Goal: Information Seeking & Learning: Learn about a topic

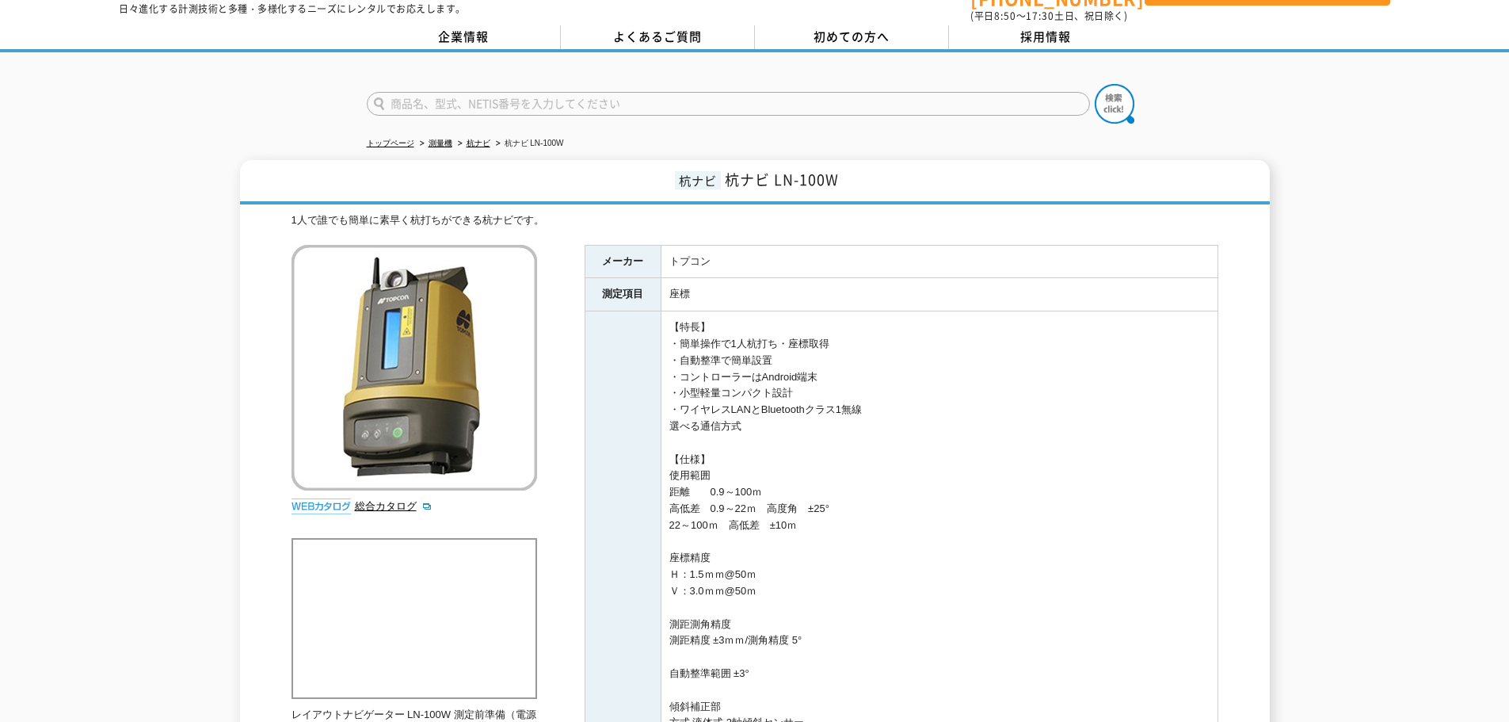
scroll to position [159, 0]
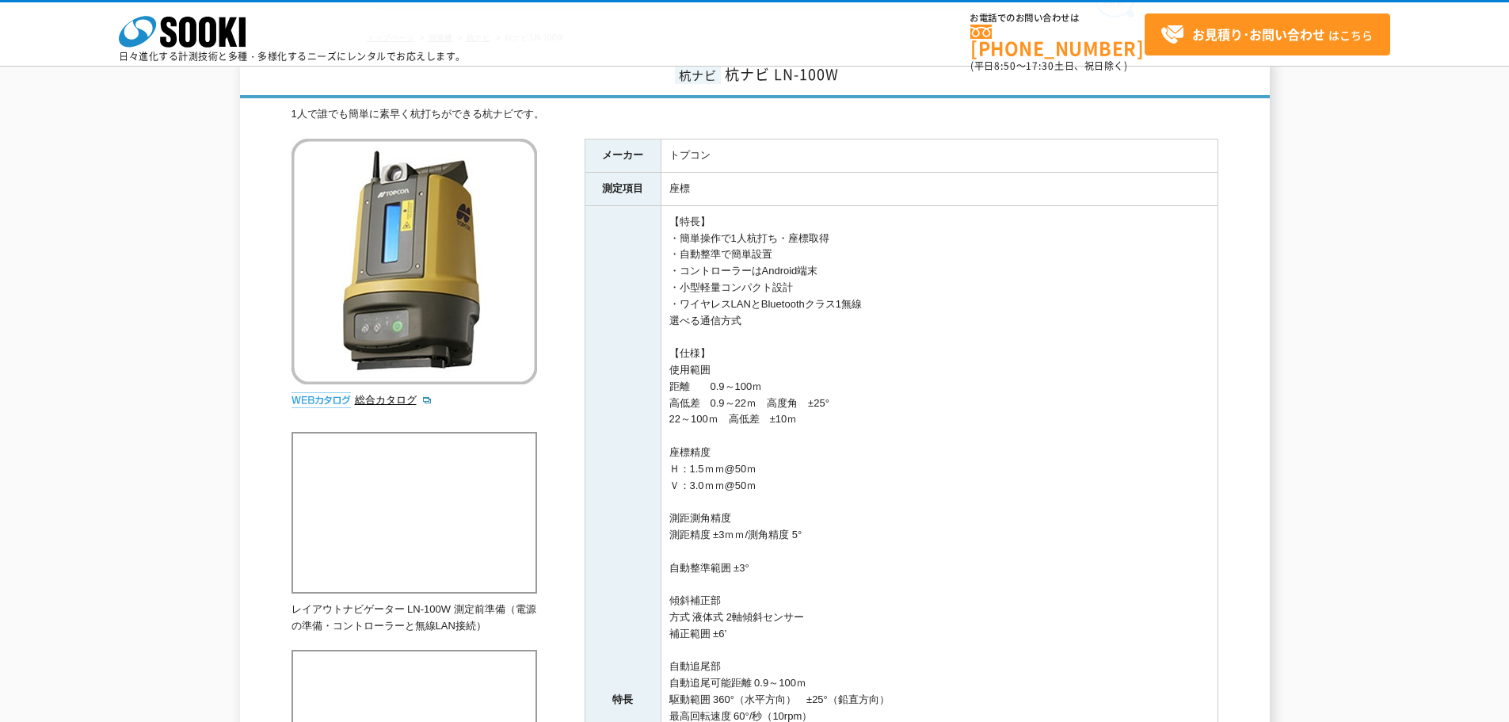
drag, startPoint x: 955, startPoint y: 284, endPoint x: 954, endPoint y: 219, distance: 65.0
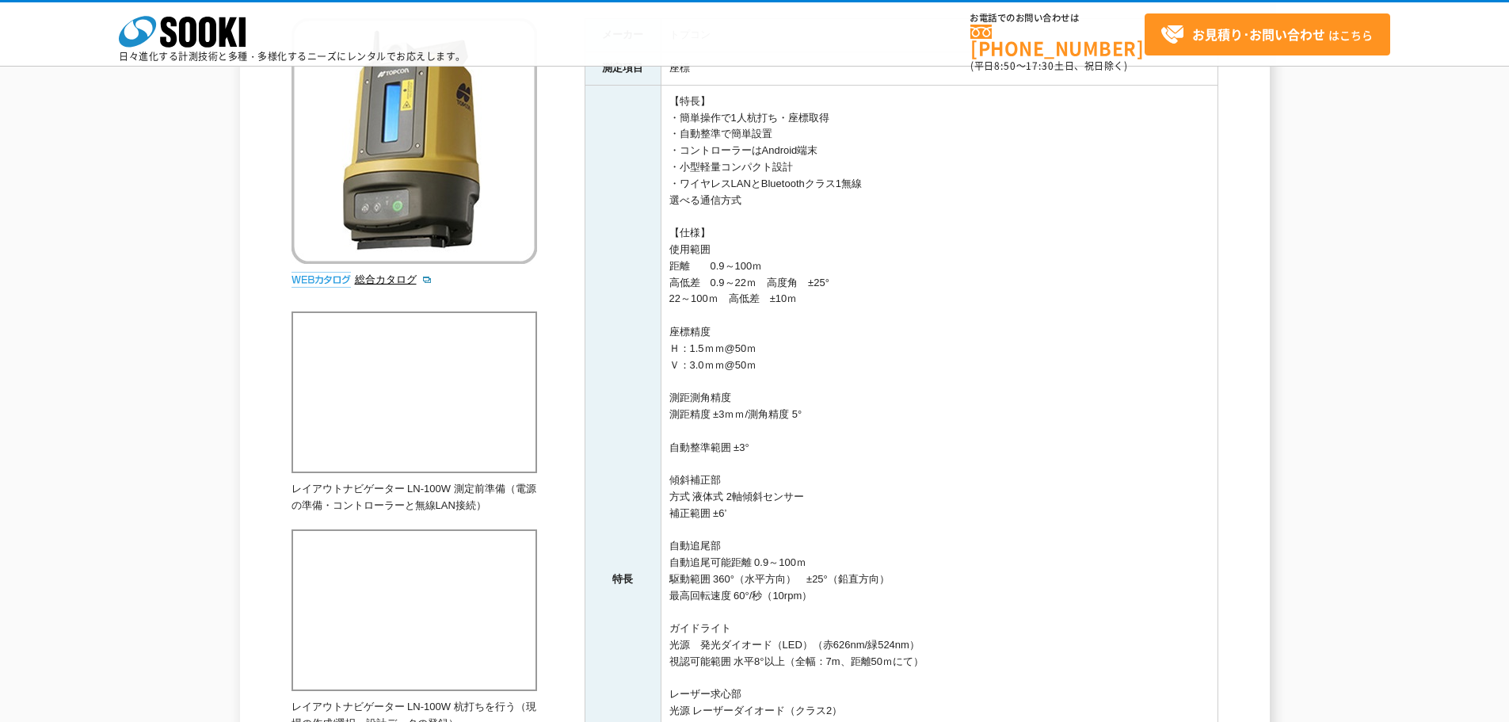
drag, startPoint x: 974, startPoint y: 276, endPoint x: 978, endPoint y: 304, distance: 28.8
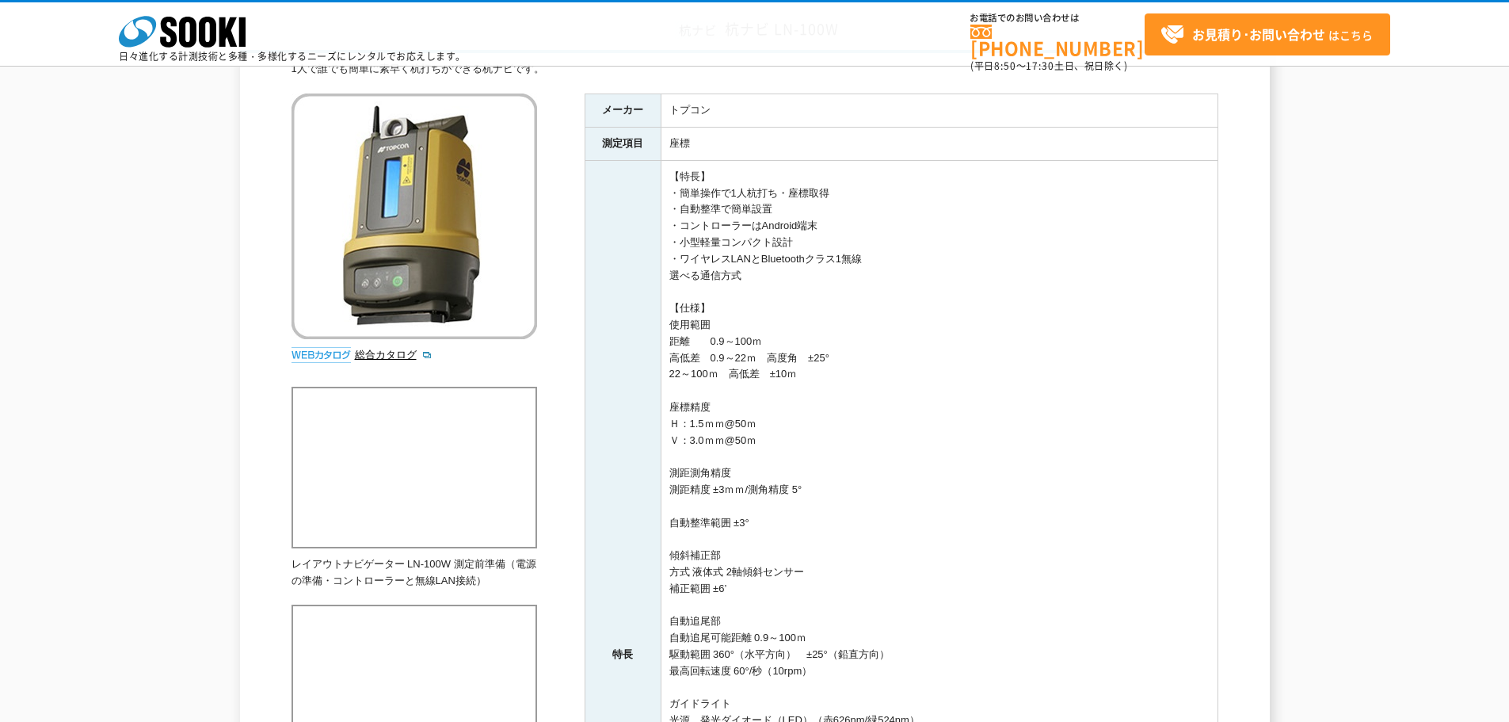
drag, startPoint x: 951, startPoint y: 298, endPoint x: 952, endPoint y: 250, distance: 47.5
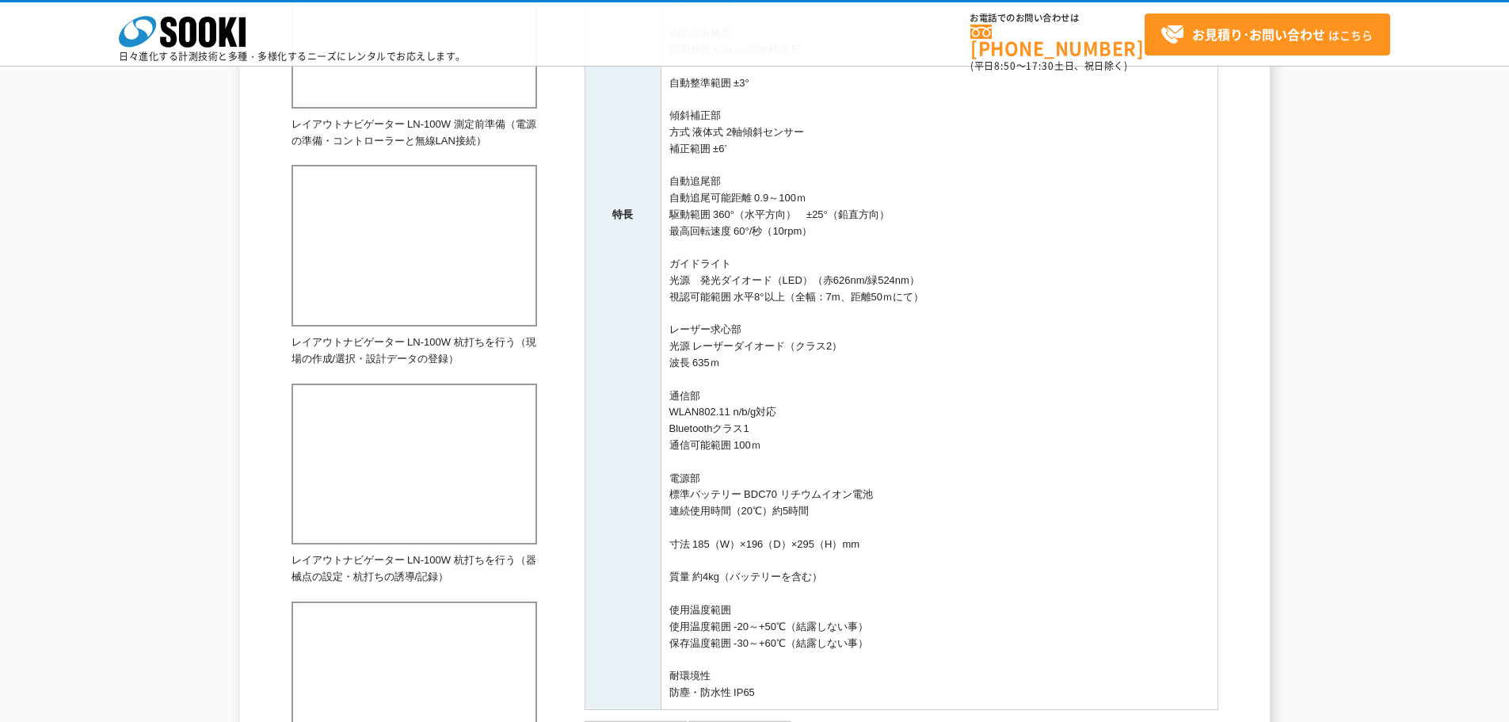
drag, startPoint x: 951, startPoint y: 250, endPoint x: 947, endPoint y: 310, distance: 59.6
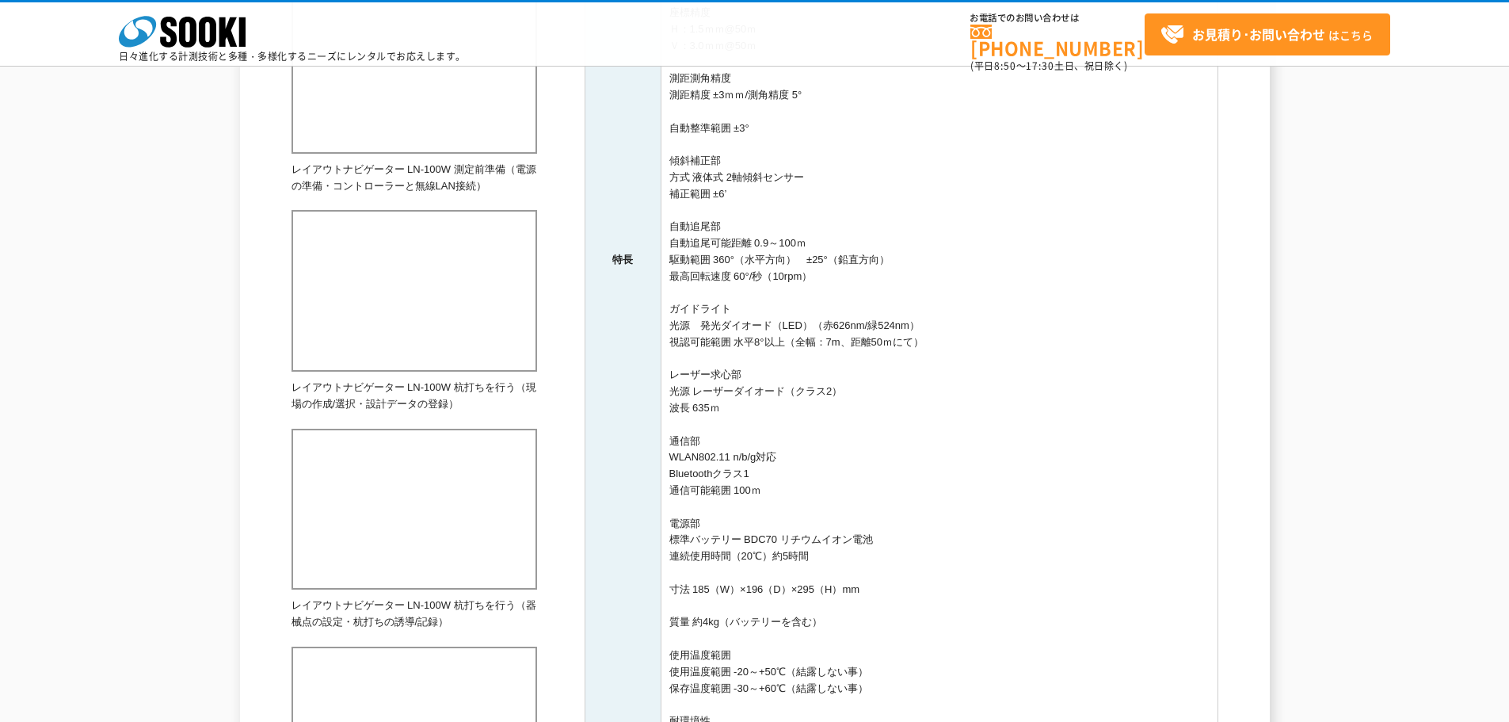
scroll to position [379, 0]
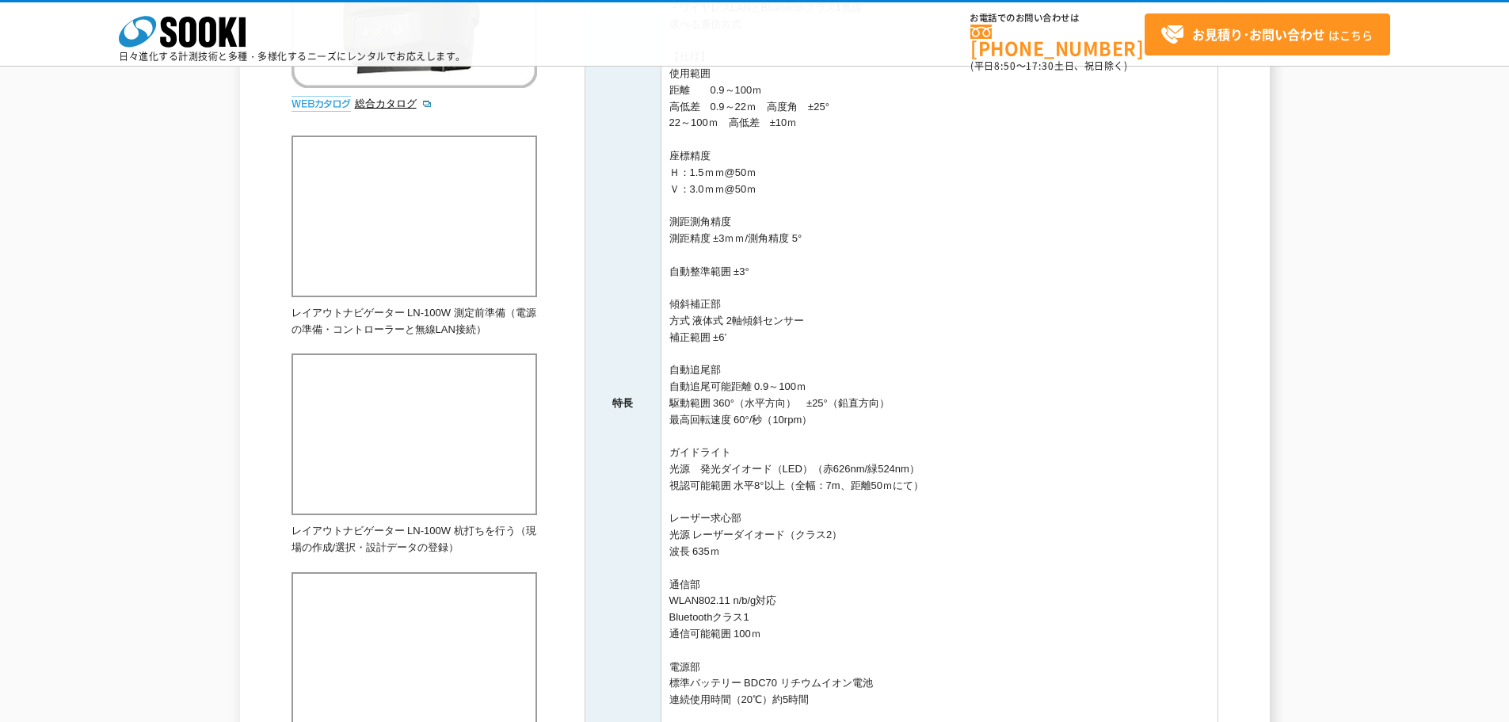
drag, startPoint x: 952, startPoint y: 308, endPoint x: 939, endPoint y: 238, distance: 71.6
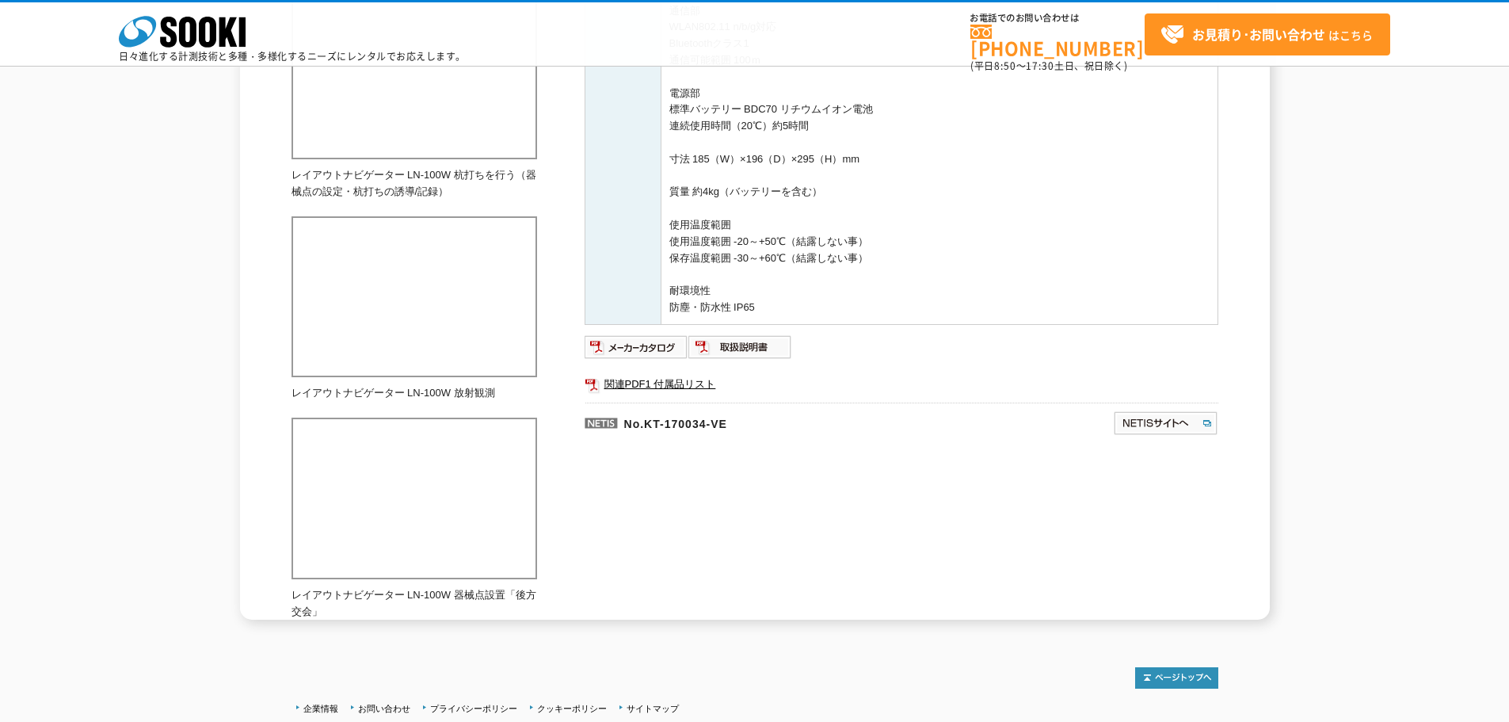
drag, startPoint x: 939, startPoint y: 241, endPoint x: 939, endPoint y: 316, distance: 75.3
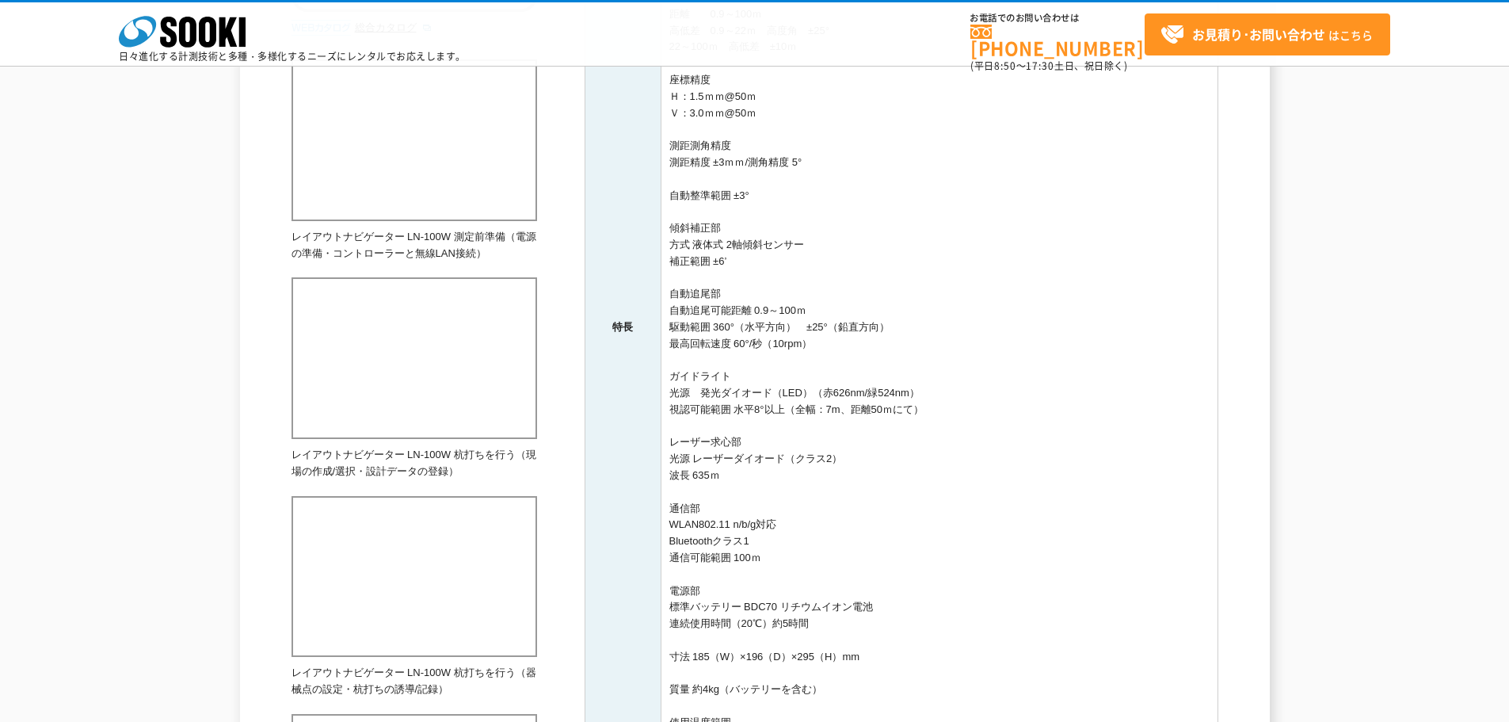
drag, startPoint x: 939, startPoint y: 316, endPoint x: 870, endPoint y: 162, distance: 169.2
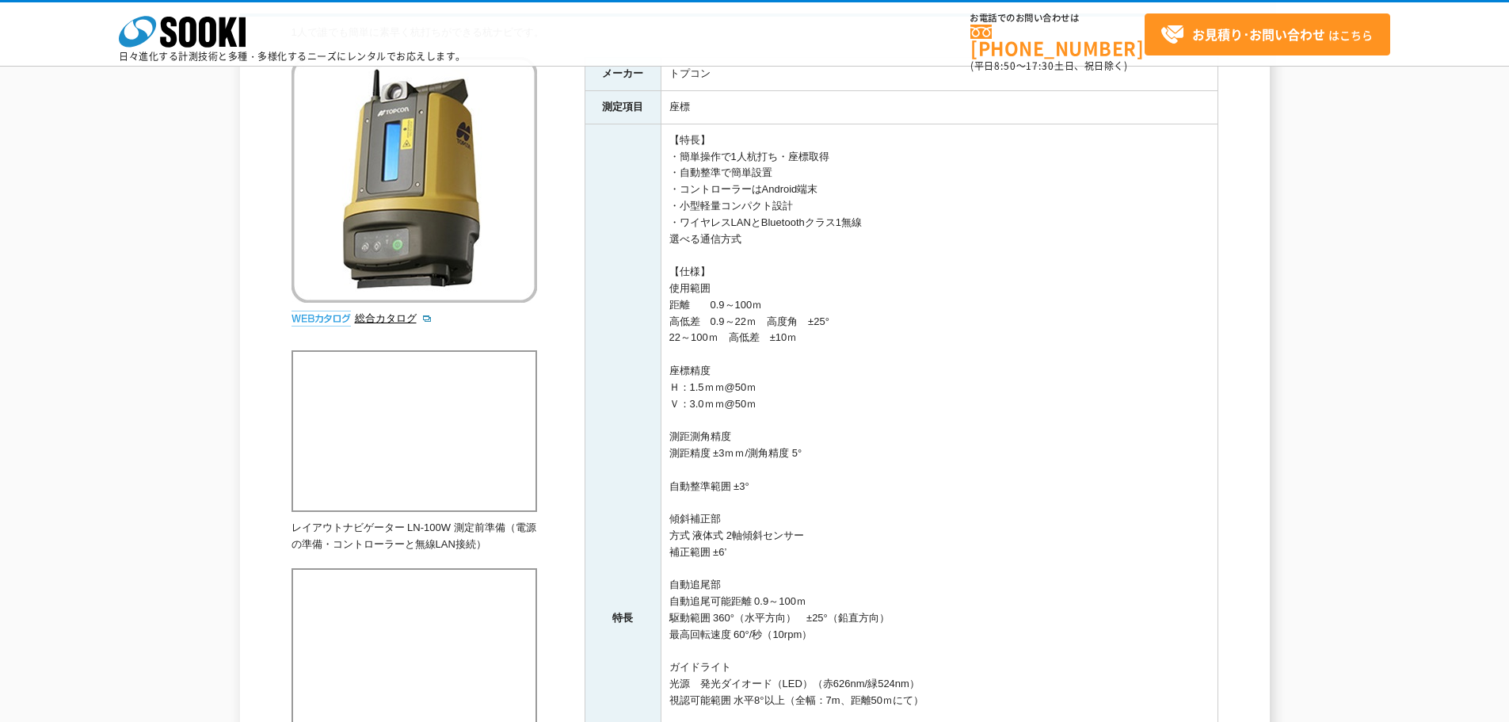
scroll to position [0, 0]
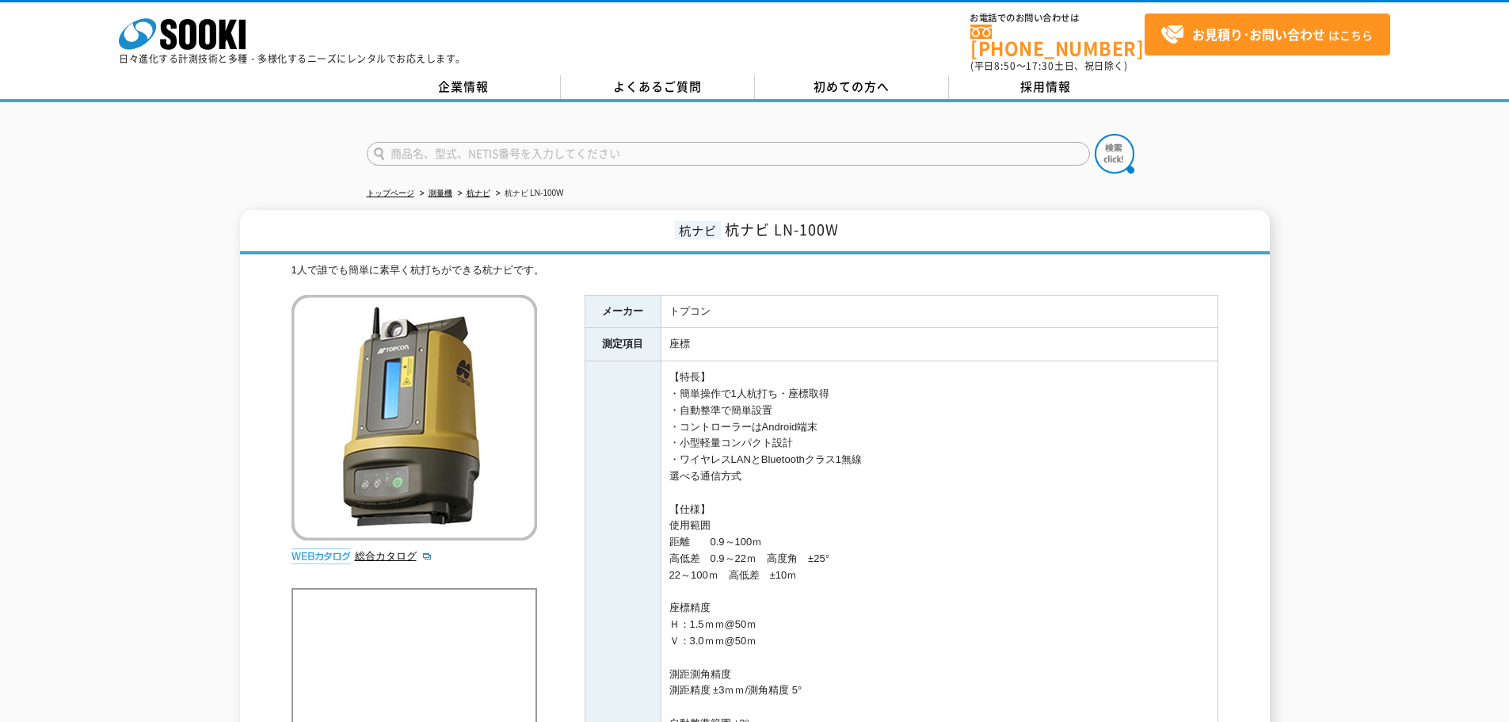
drag, startPoint x: 704, startPoint y: 235, endPoint x: 686, endPoint y: 158, distance: 79.0
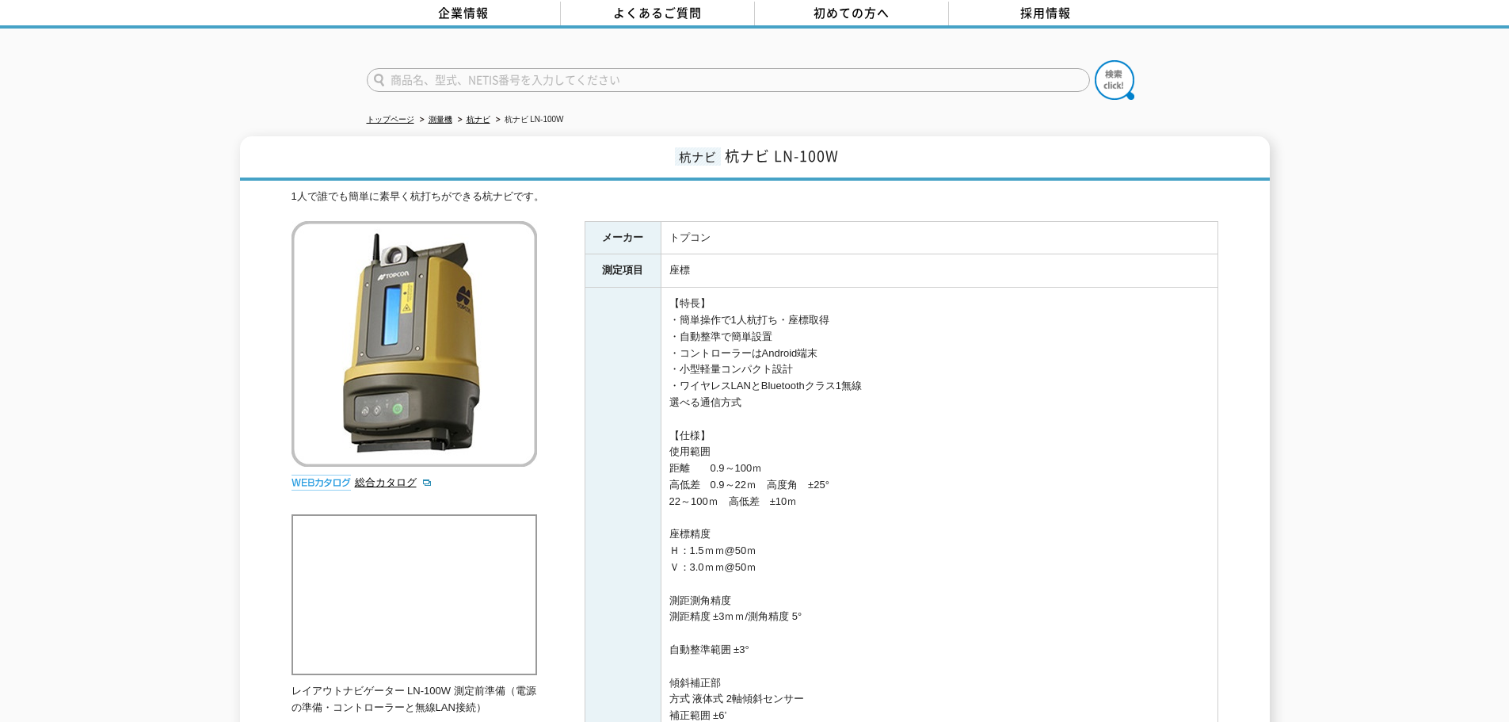
drag, startPoint x: 809, startPoint y: 255, endPoint x: 818, endPoint y: 280, distance: 27.1
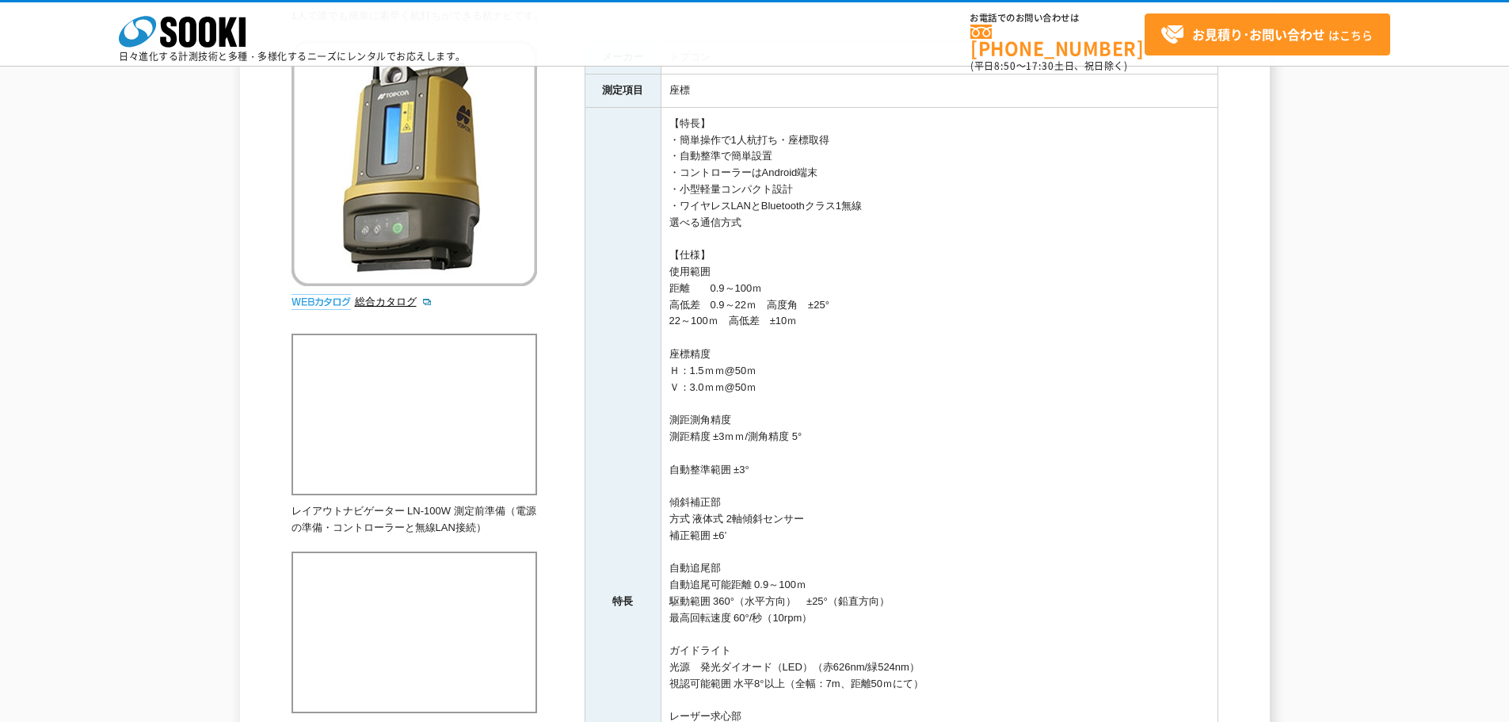
drag, startPoint x: 832, startPoint y: 174, endPoint x: 836, endPoint y: 231, distance: 57.2
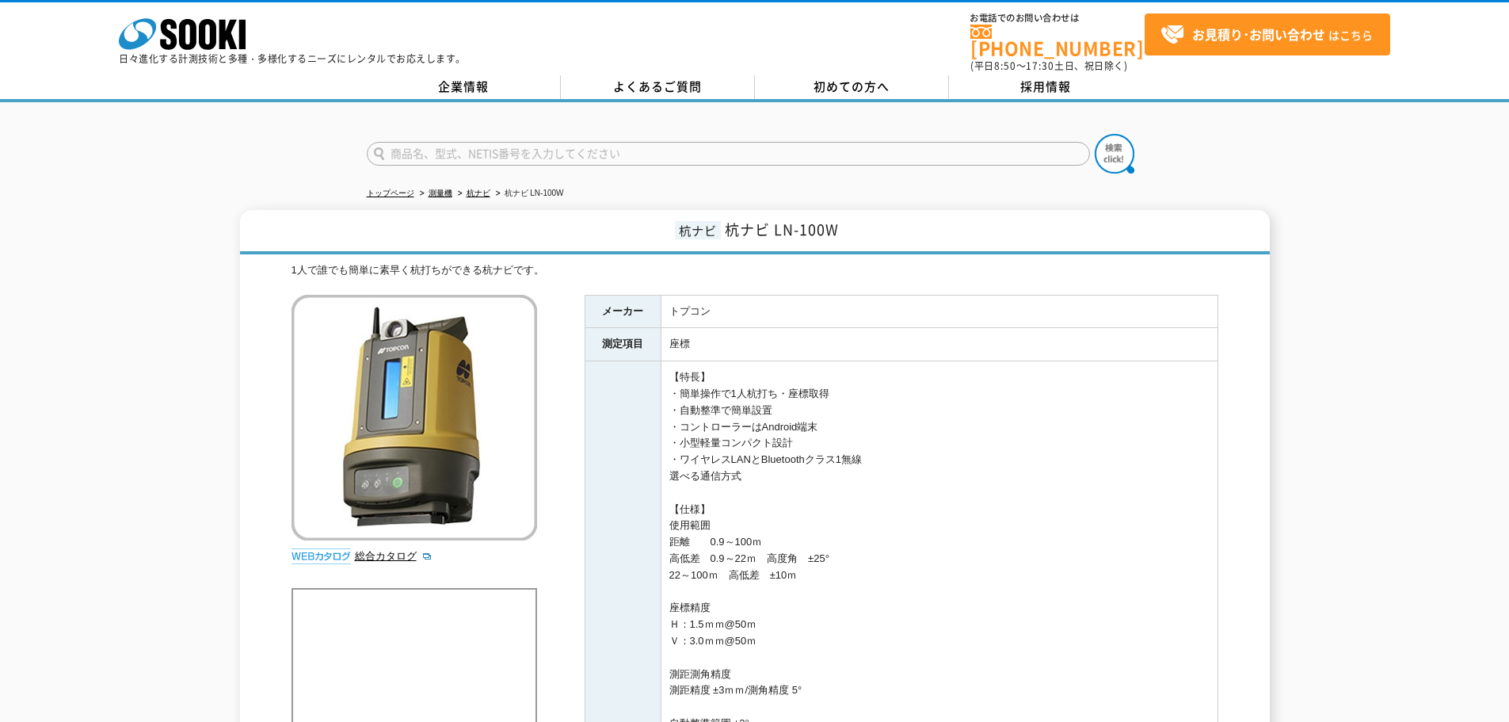
drag, startPoint x: 836, startPoint y: 218, endPoint x: 833, endPoint y: 147, distance: 70.6
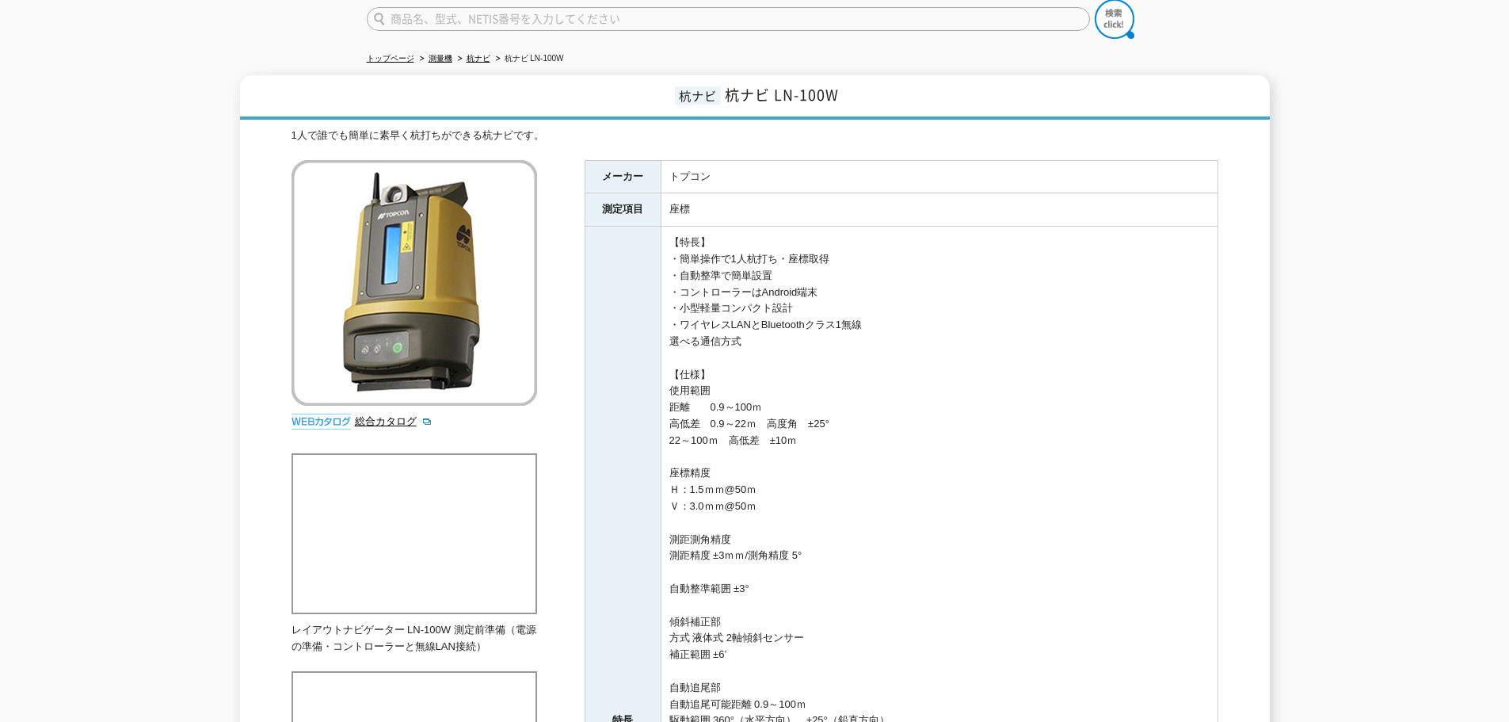
drag, startPoint x: 852, startPoint y: 338, endPoint x: 873, endPoint y: 416, distance: 81.1
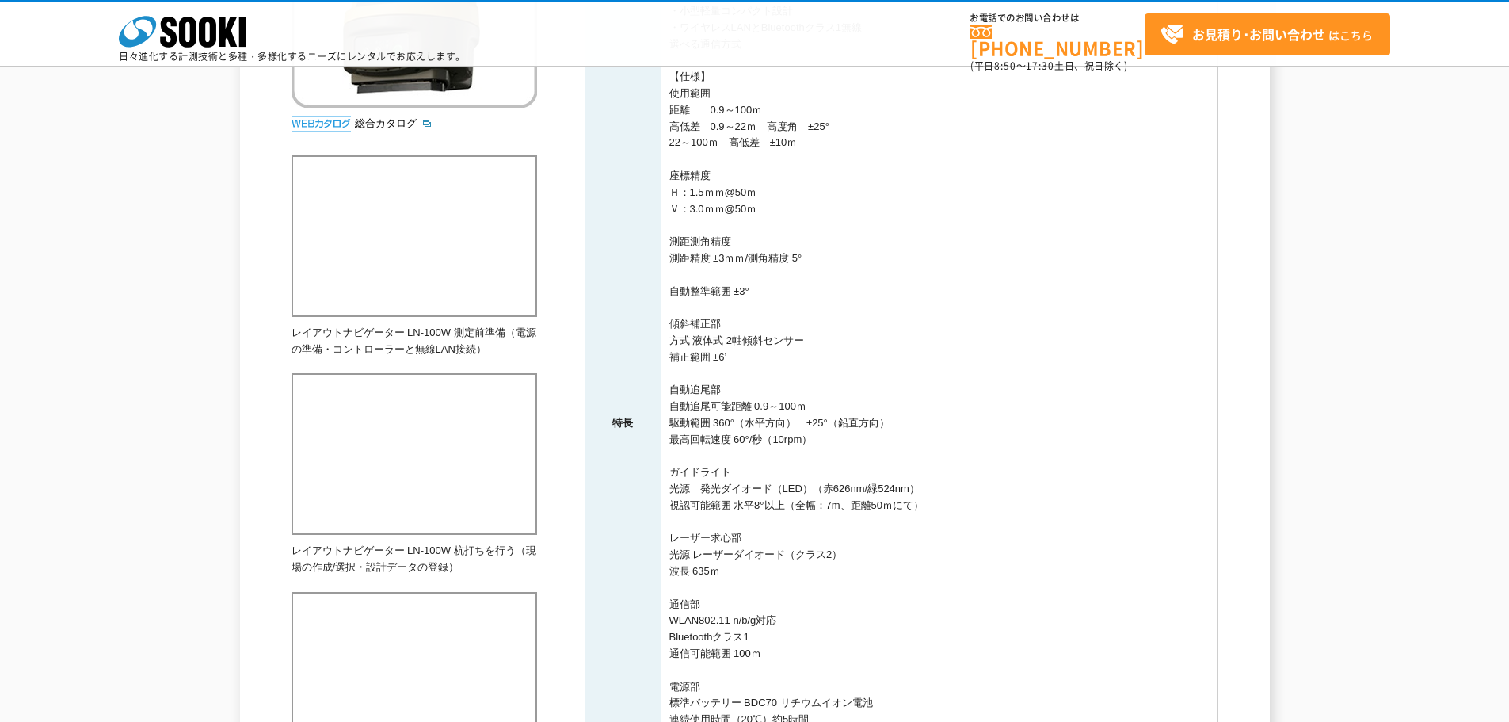
drag, startPoint x: 818, startPoint y: 364, endPoint x: 810, endPoint y: 436, distance: 71.7
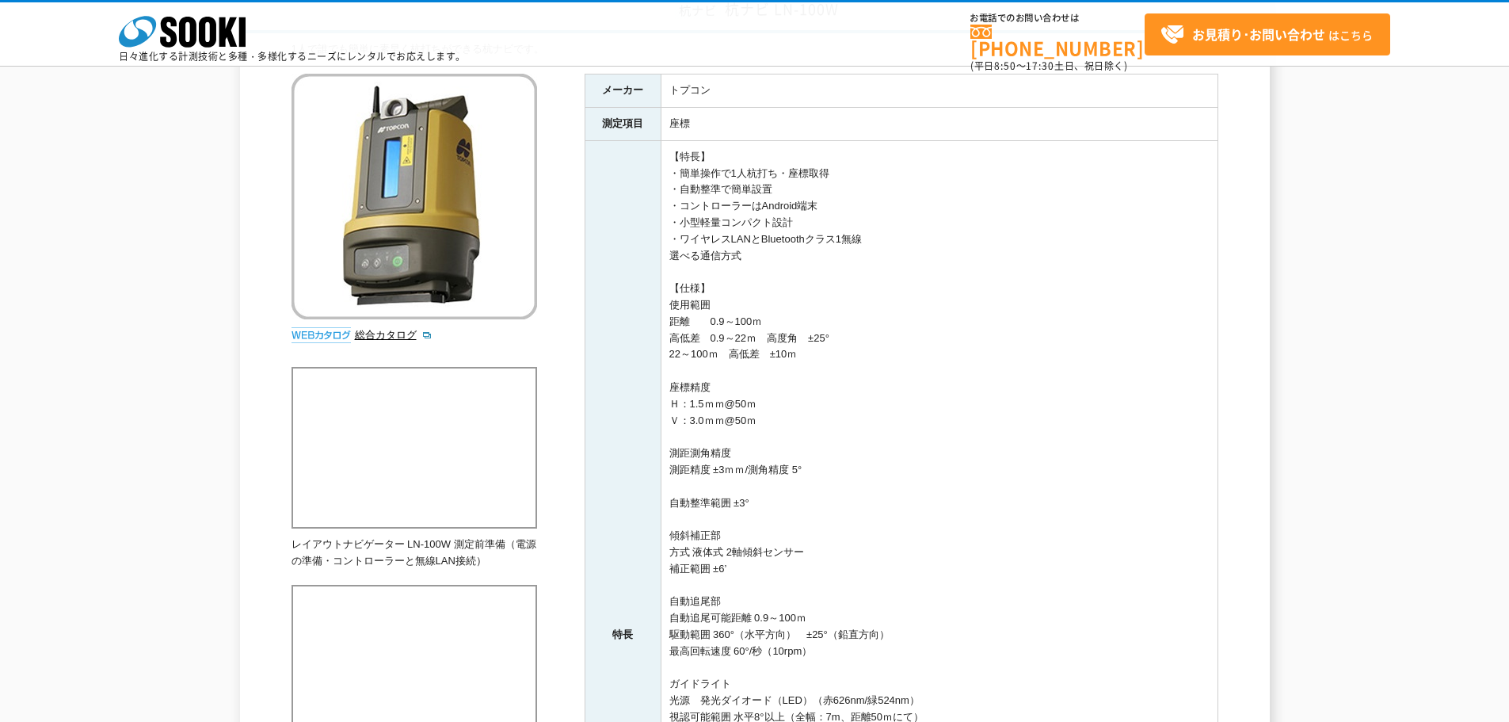
drag, startPoint x: 677, startPoint y: 370, endPoint x: 677, endPoint y: 303, distance: 66.6
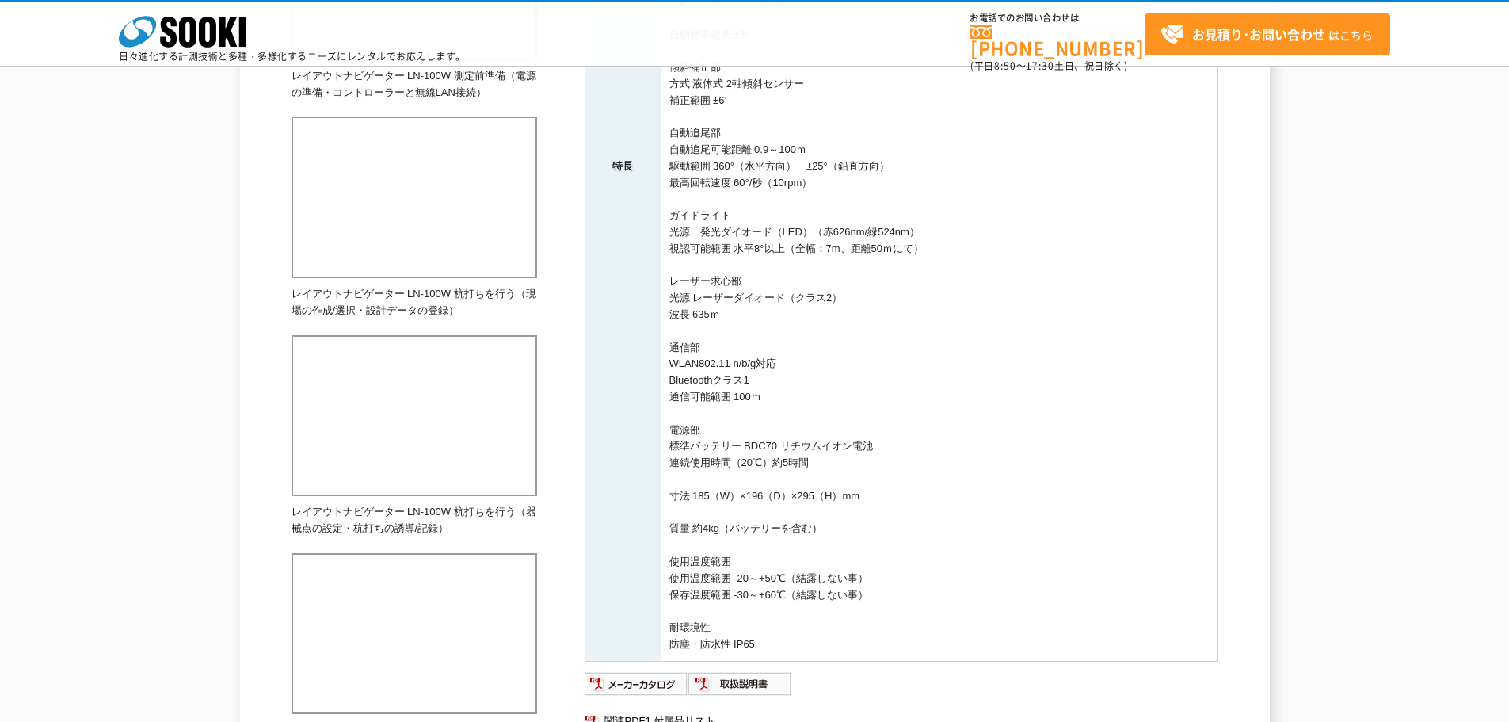
drag, startPoint x: 850, startPoint y: 339, endPoint x: 858, endPoint y: 384, distance: 45.8
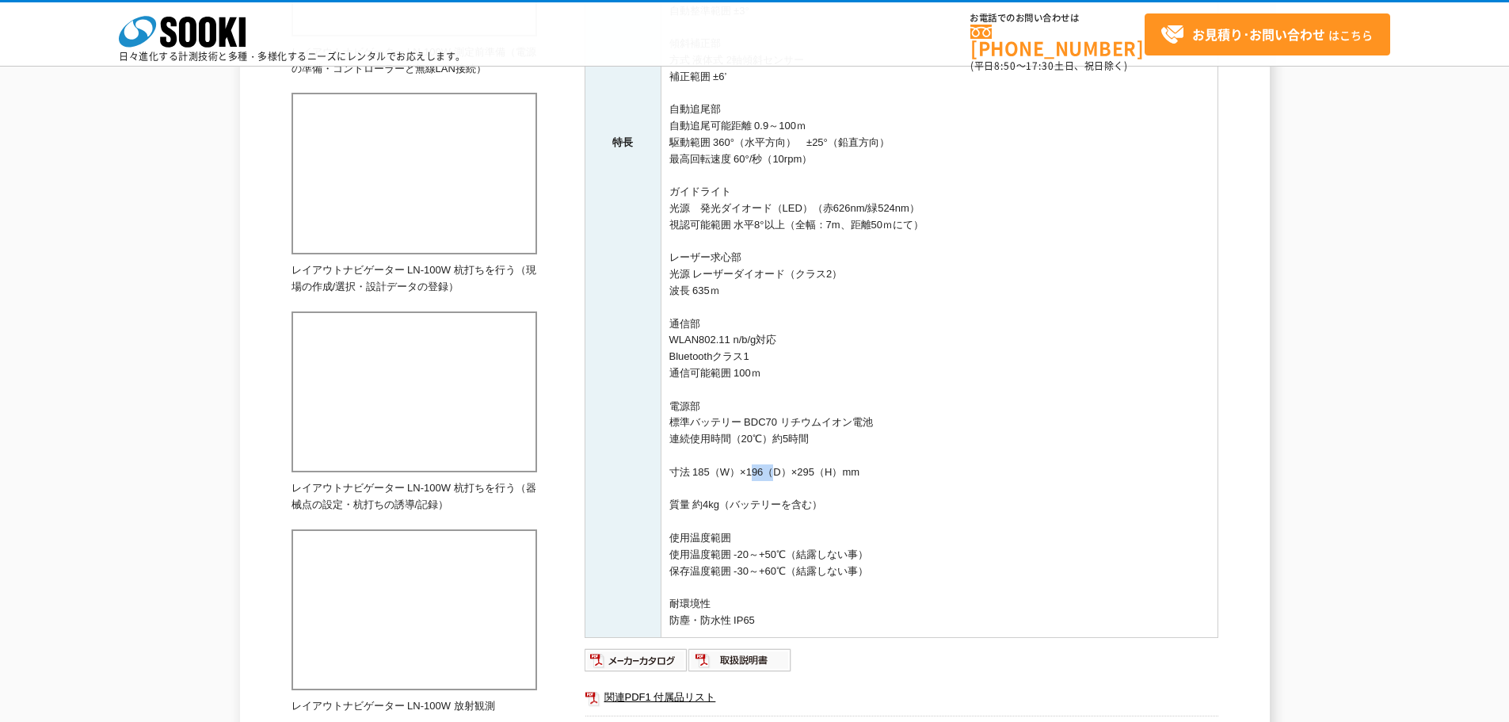
drag, startPoint x: 752, startPoint y: 468, endPoint x: 773, endPoint y: 468, distance: 21.4
click at [773, 468] on td "【特長】 ・簡単操作で1人杭打ち・座標取得 ・自動整準で簡単設置 ・コントローラーはAndroid端末 ・小型軽量コンパクト設計 ・ワイヤレスLANとBlue…" at bounding box center [939, 142] width 557 height 989
drag, startPoint x: 688, startPoint y: 470, endPoint x: 715, endPoint y: 470, distance: 26.9
click at [715, 470] on td "【特長】 ・簡単操作で1人杭打ち・座標取得 ・自動整準で簡単設置 ・コントローラーはAndroid端末 ・小型軽量コンパクト設計 ・ワイヤレスLANとBlue…" at bounding box center [939, 142] width 557 height 989
click at [729, 470] on td "【特長】 ・簡単操作で1人杭打ち・座標取得 ・自動整準で簡単設置 ・コントローラーはAndroid端末 ・小型軽量コンパクト設計 ・ワイヤレスLANとBlue…" at bounding box center [939, 142] width 557 height 989
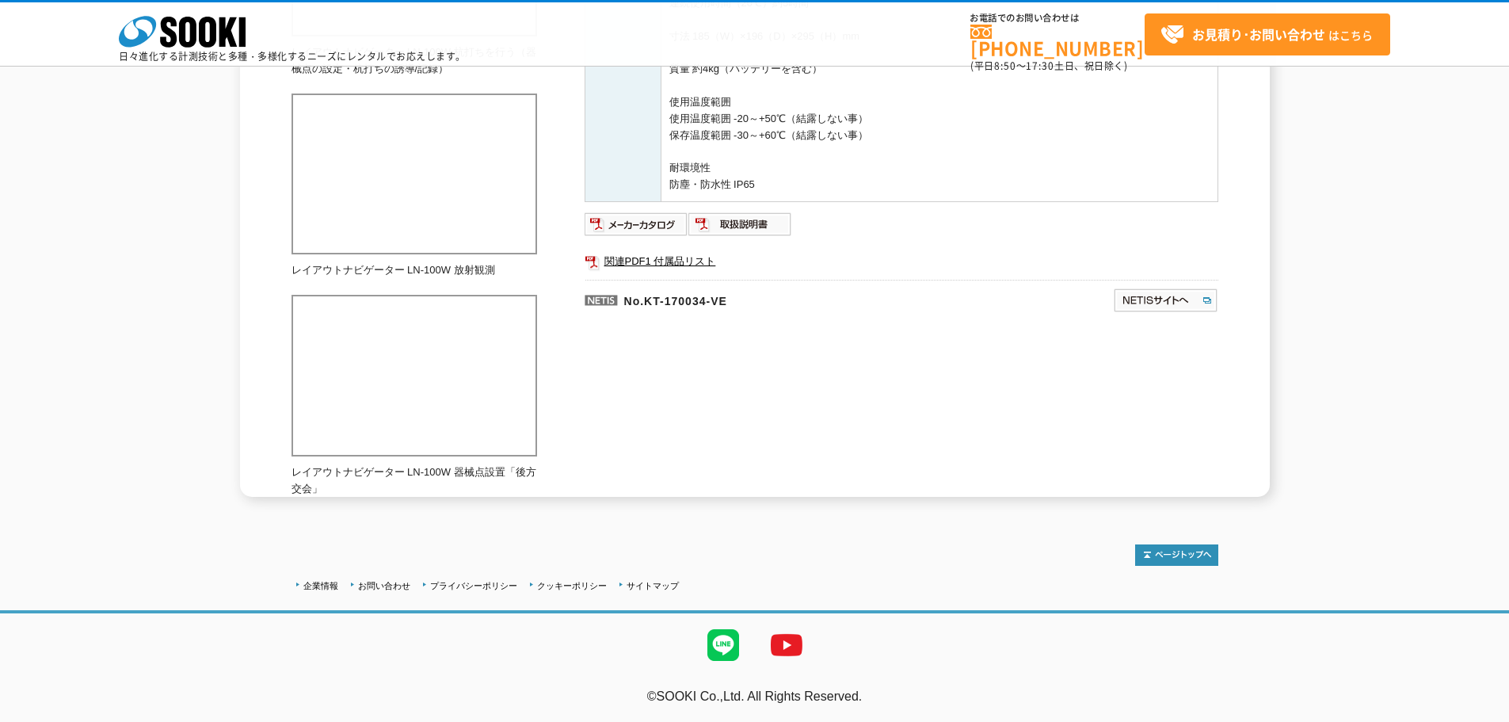
drag, startPoint x: 743, startPoint y: 344, endPoint x: 742, endPoint y: 429, distance: 84.8
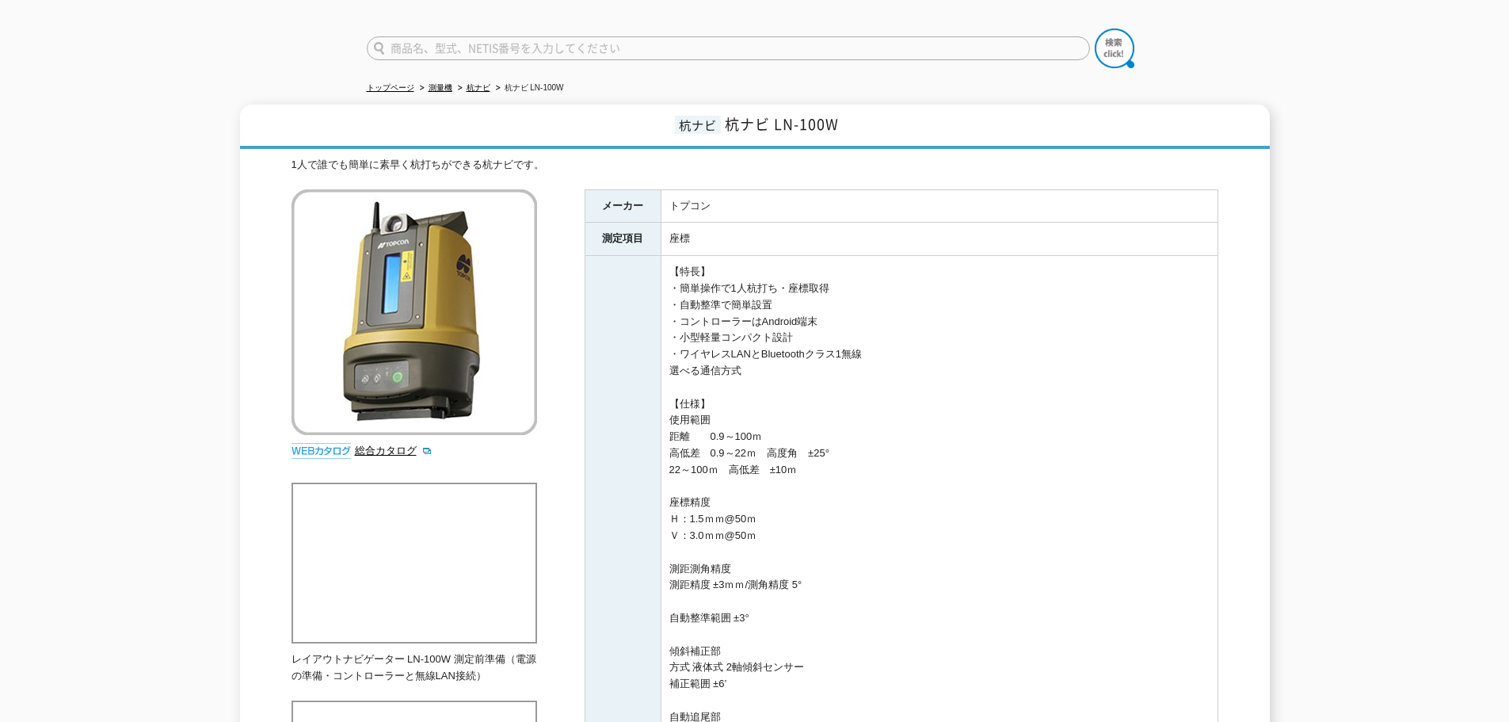
scroll to position [0, 0]
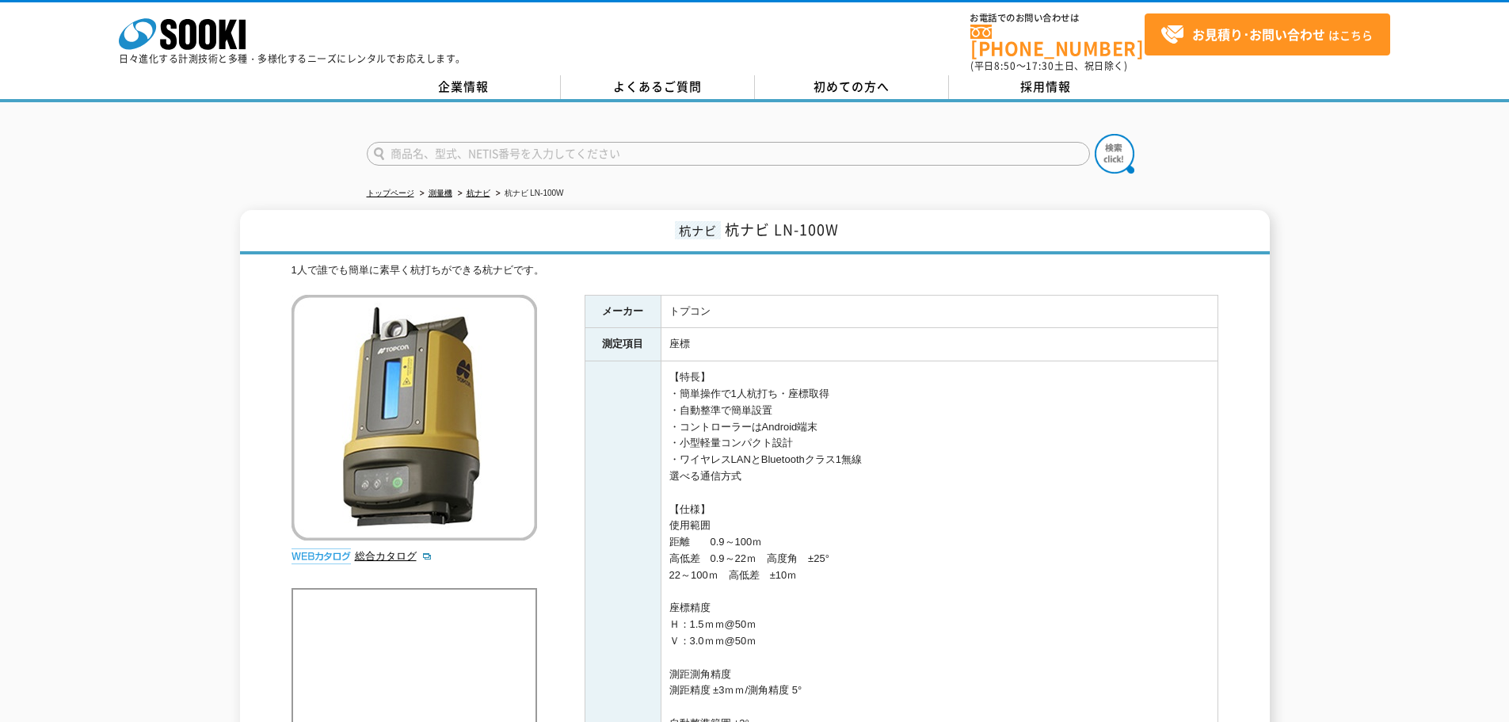
drag, startPoint x: 760, startPoint y: 422, endPoint x: 717, endPoint y: 259, distance: 168.7
